Goal: Information Seeking & Learning: Check status

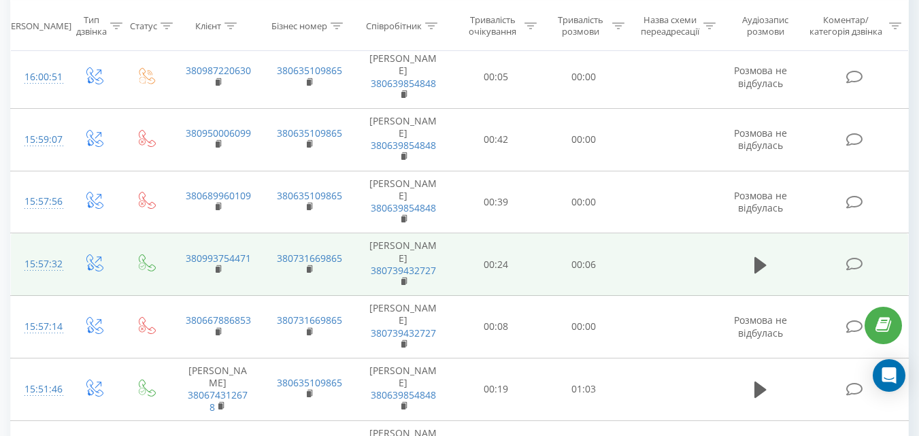
scroll to position [226, 0]
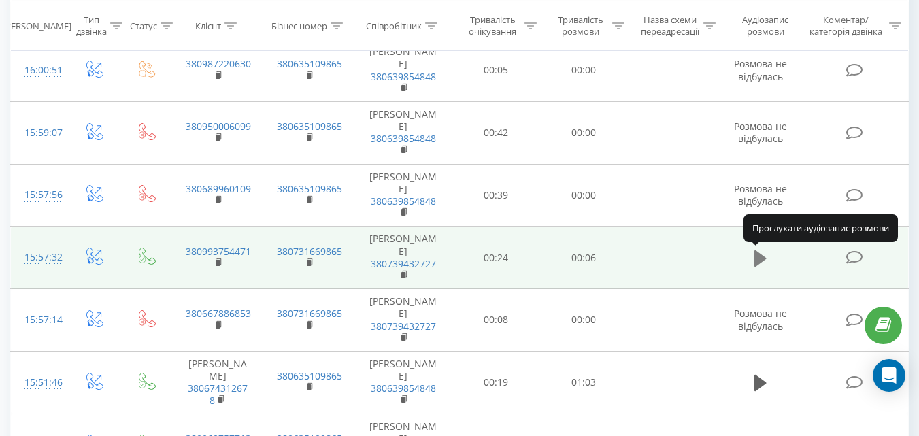
click at [758, 260] on icon at bounding box center [760, 258] width 12 height 16
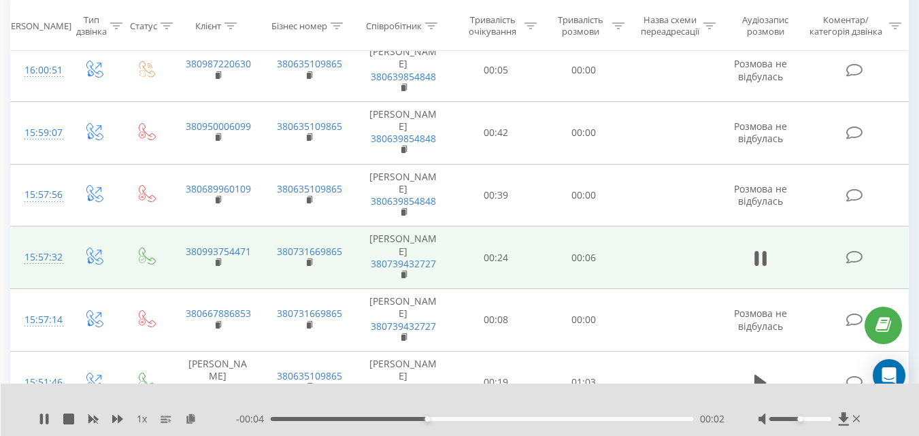
click at [824, 420] on div at bounding box center [800, 419] width 62 height 4
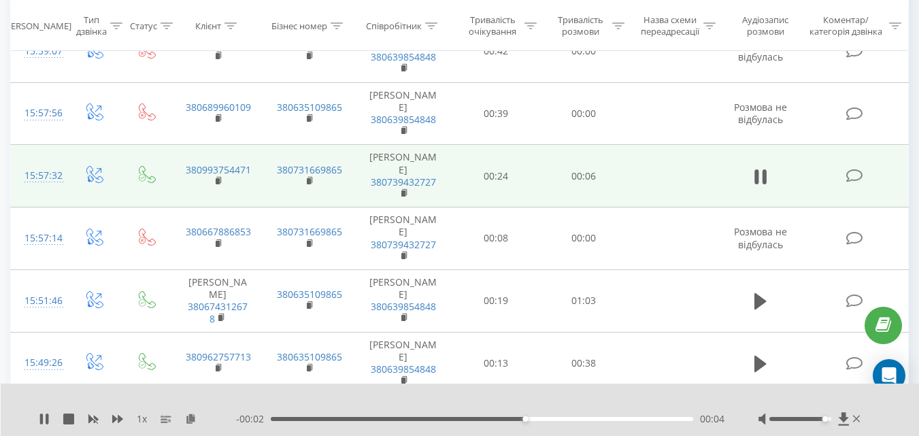
scroll to position [352, 0]
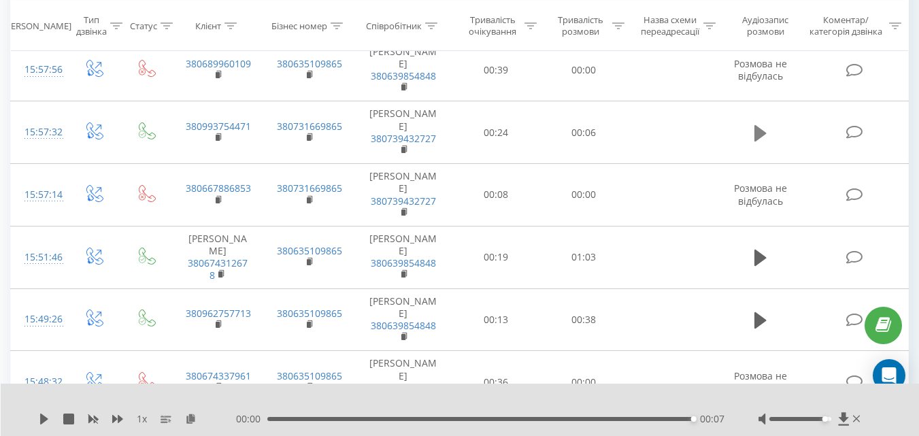
click at [758, 133] on icon at bounding box center [760, 133] width 12 height 16
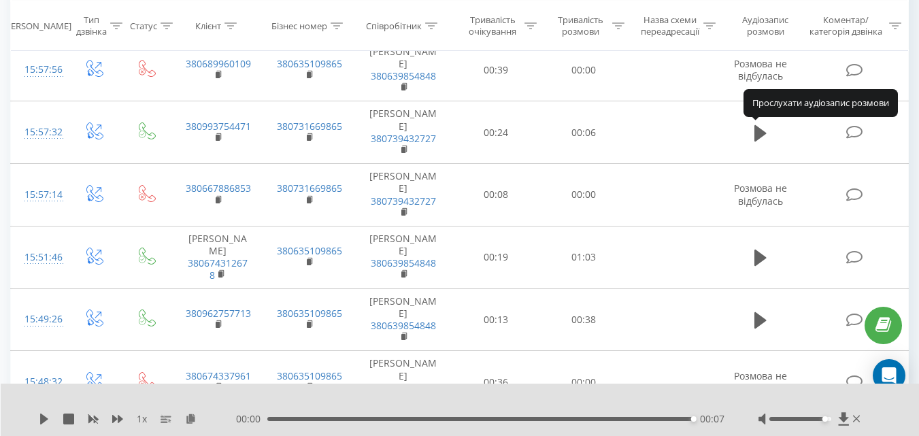
click at [758, 133] on icon at bounding box center [760, 133] width 12 height 16
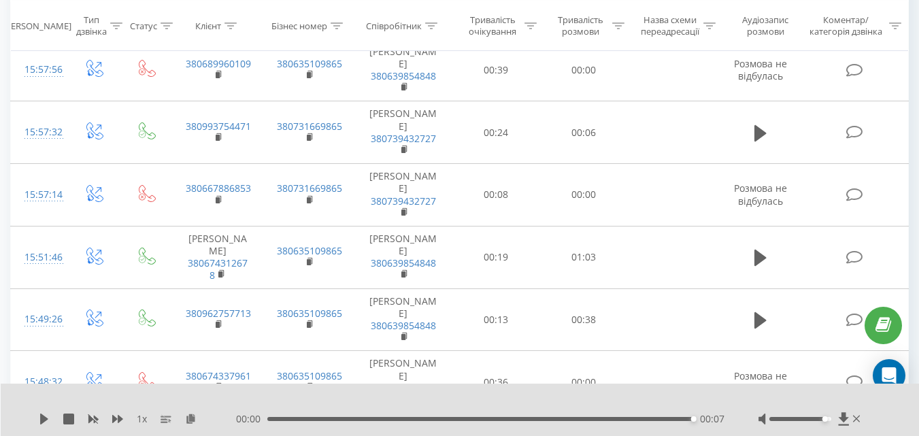
click at [758, 133] on icon at bounding box center [760, 133] width 12 height 16
click at [279, 420] on div "00:07" at bounding box center [480, 419] width 426 height 4
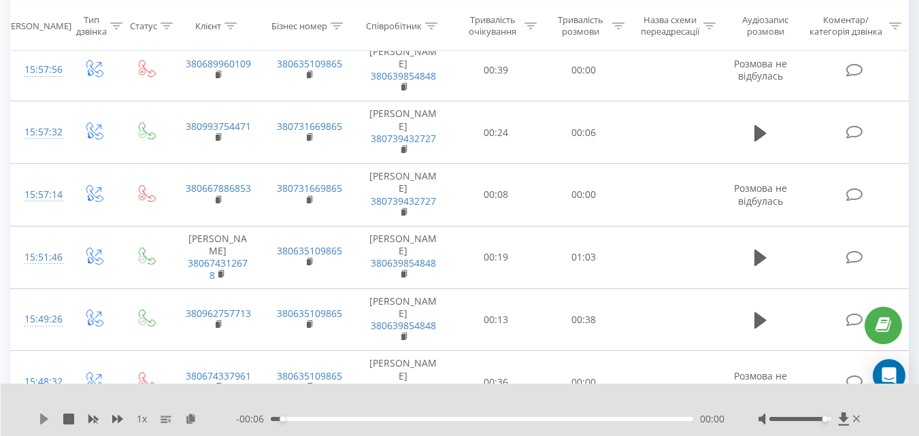
click at [44, 416] on icon at bounding box center [44, 418] width 11 height 11
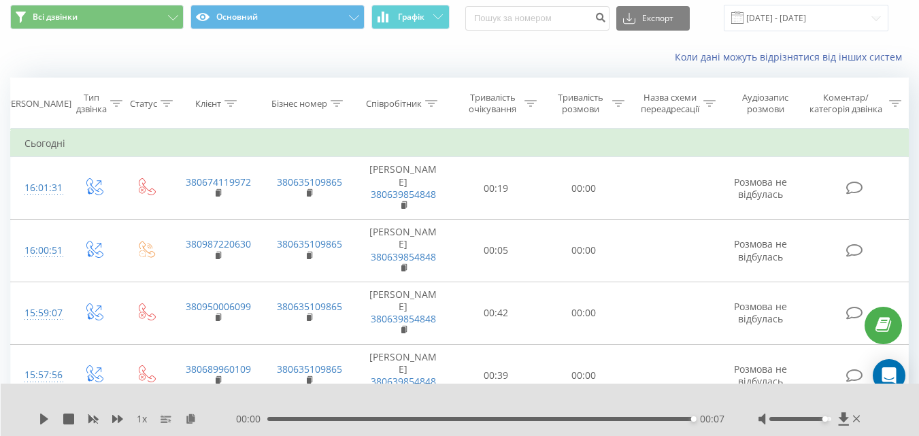
scroll to position [0, 0]
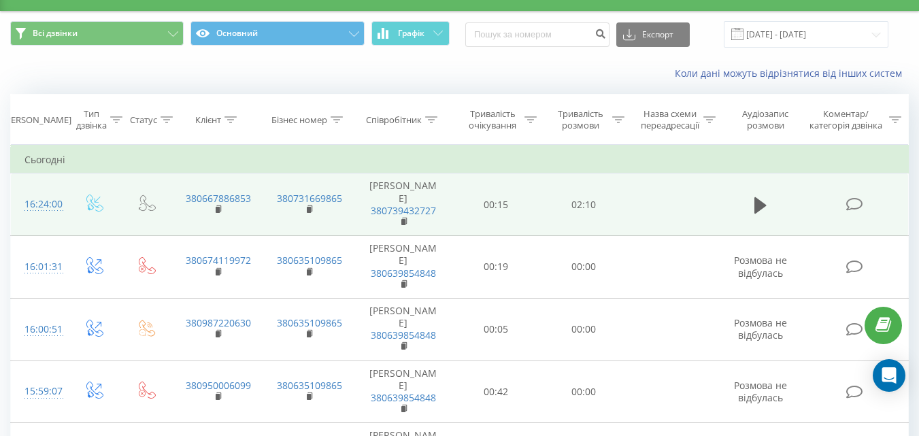
scroll to position [35, 0]
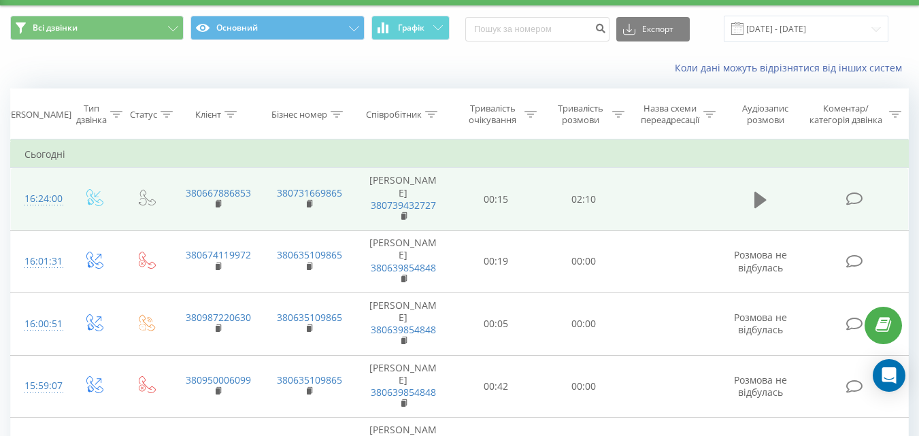
click at [761, 203] on icon at bounding box center [760, 200] width 12 height 16
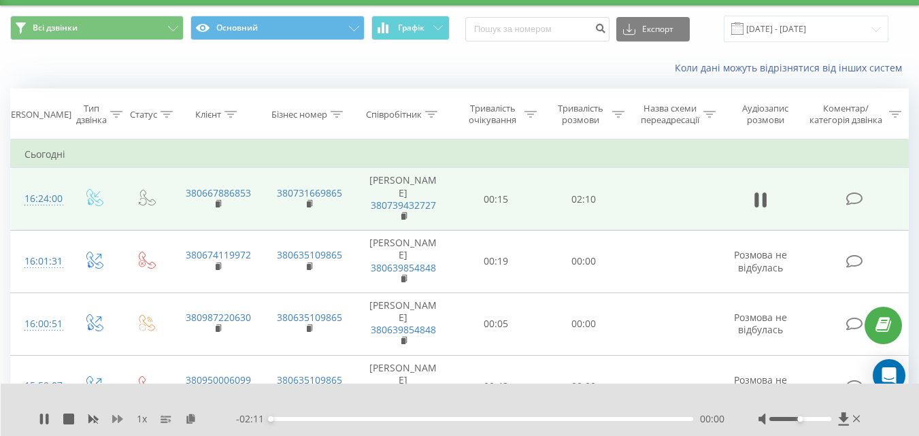
click at [116, 416] on icon at bounding box center [117, 418] width 11 height 11
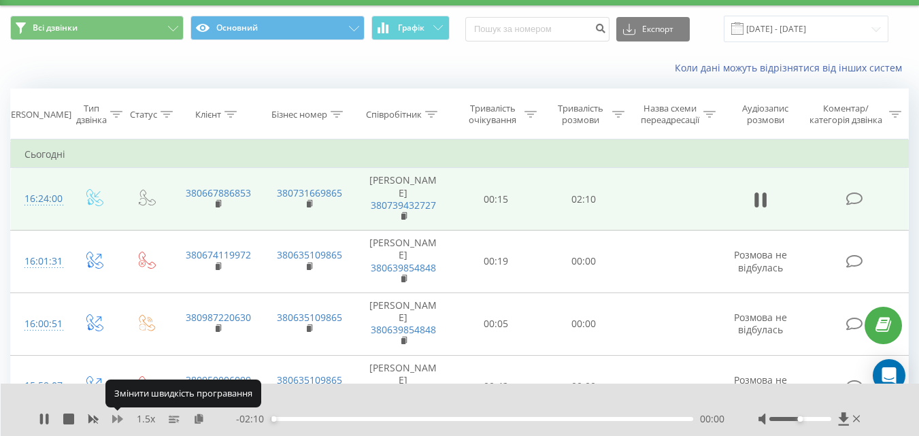
click at [116, 416] on icon at bounding box center [117, 418] width 11 height 11
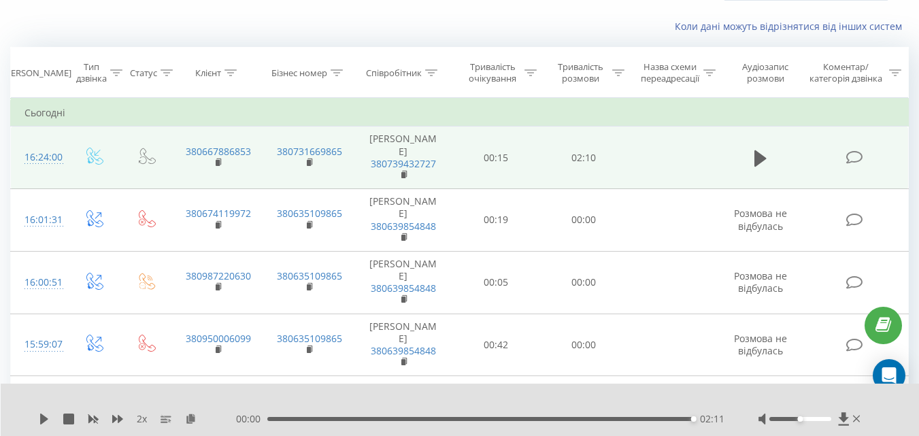
scroll to position [0, 0]
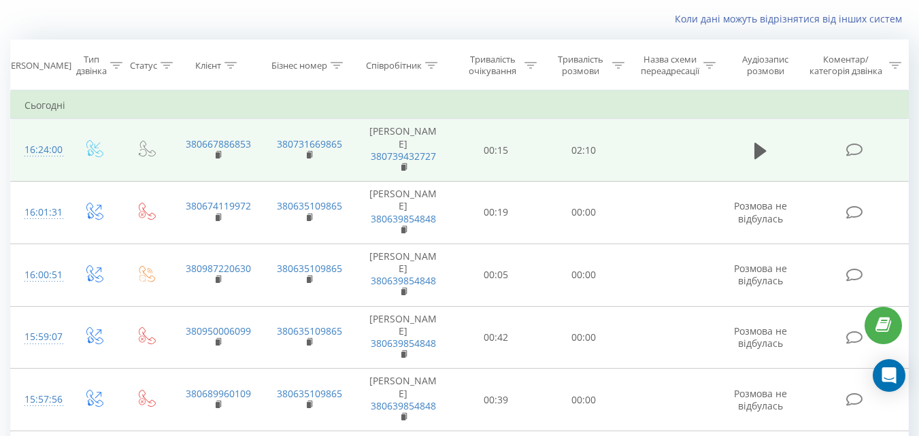
scroll to position [114, 0]
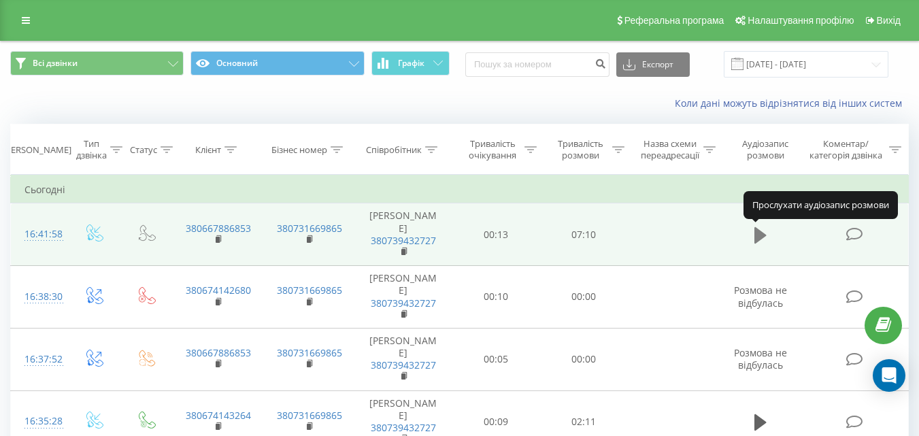
click at [751, 235] on button at bounding box center [760, 235] width 20 height 20
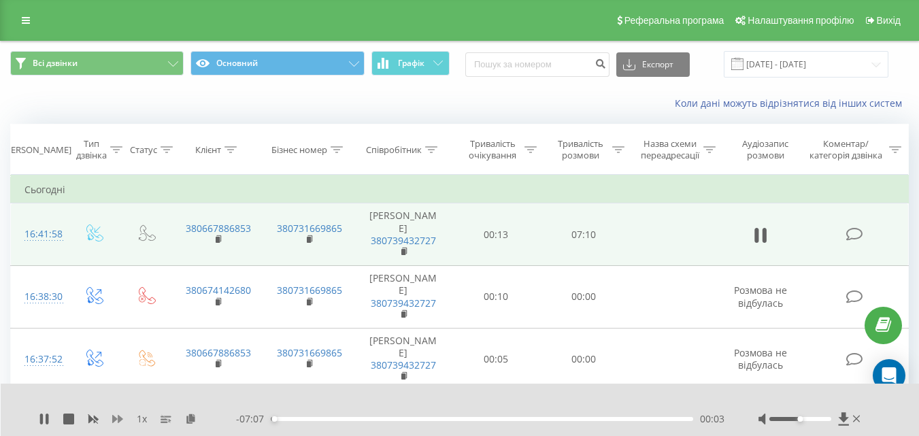
click at [120, 418] on icon at bounding box center [117, 419] width 11 height 8
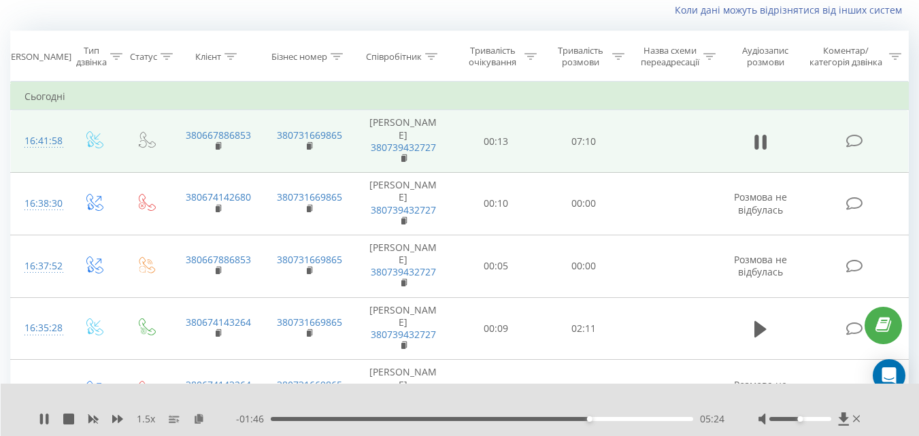
scroll to position [92, 0]
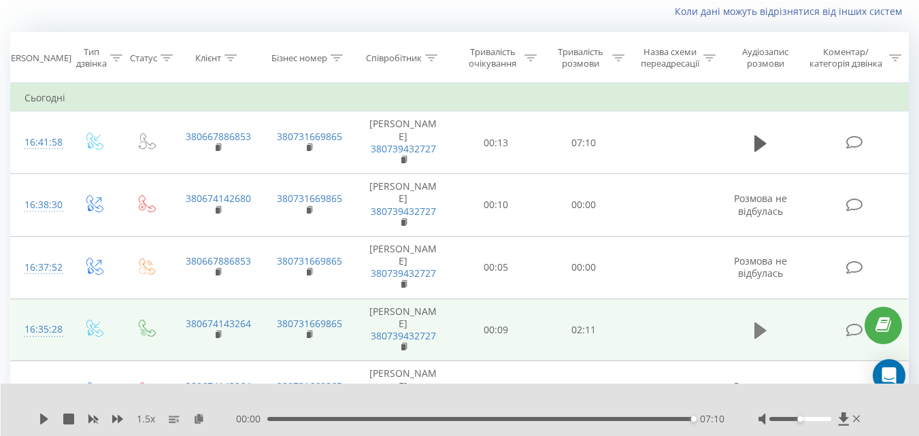
click at [756, 334] on icon at bounding box center [760, 330] width 12 height 16
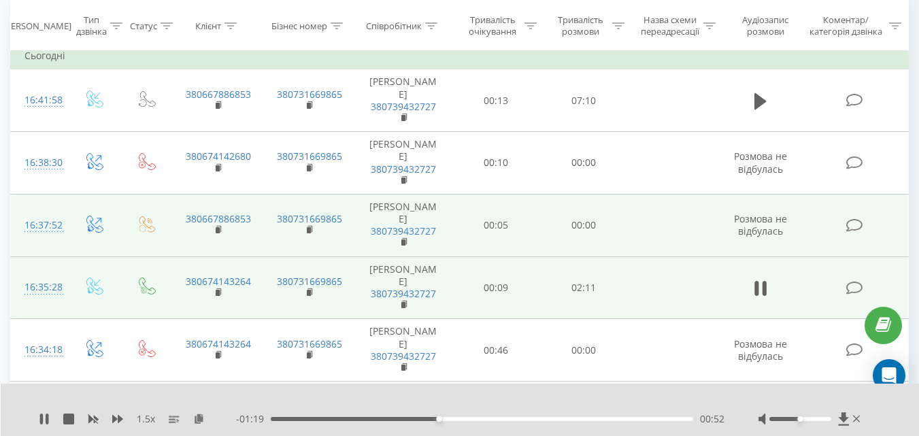
scroll to position [135, 0]
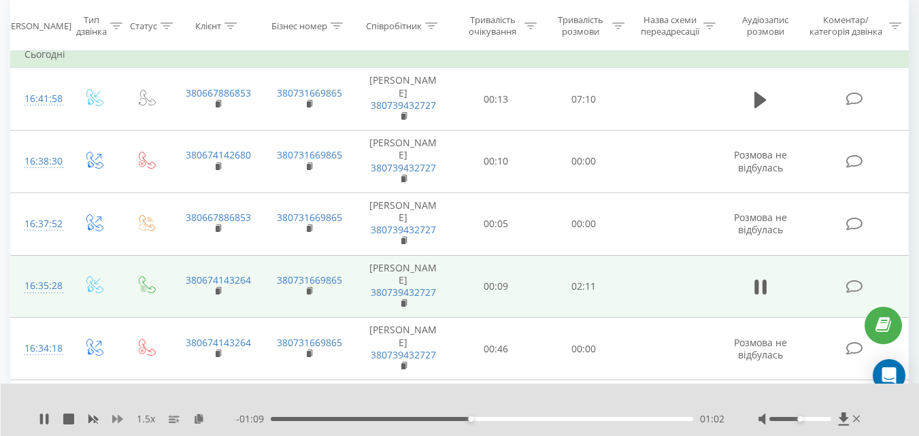
click at [114, 418] on icon at bounding box center [117, 419] width 11 height 8
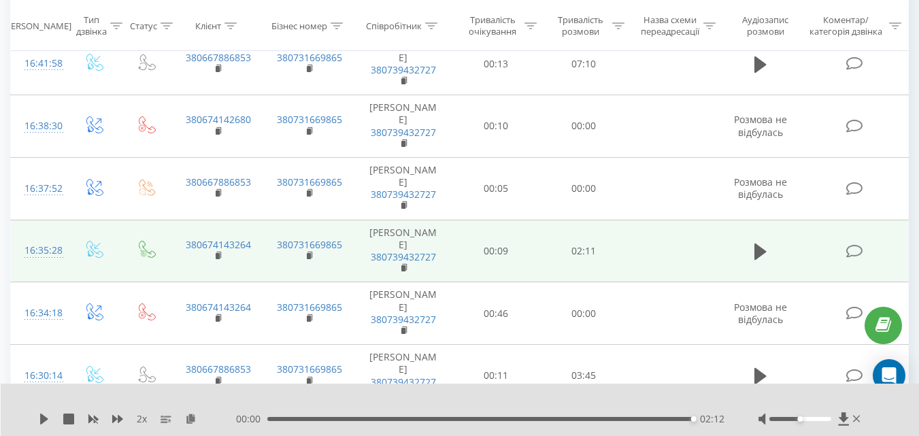
scroll to position [180, 0]
